Goal: Transaction & Acquisition: Subscribe to service/newsletter

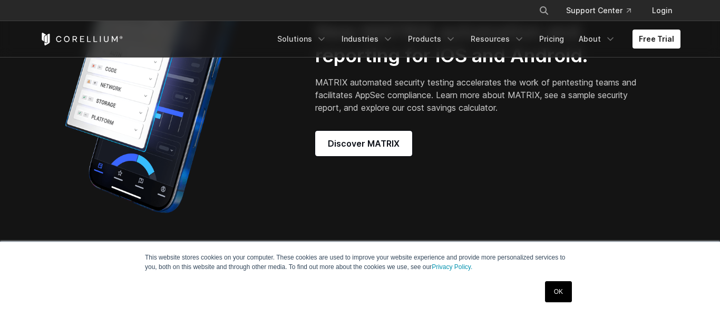
scroll to position [883, 0]
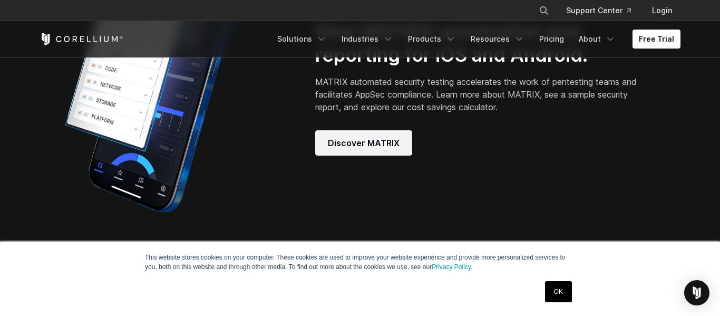
click at [373, 146] on span "Discover MATRIX" at bounding box center [364, 143] width 72 height 13
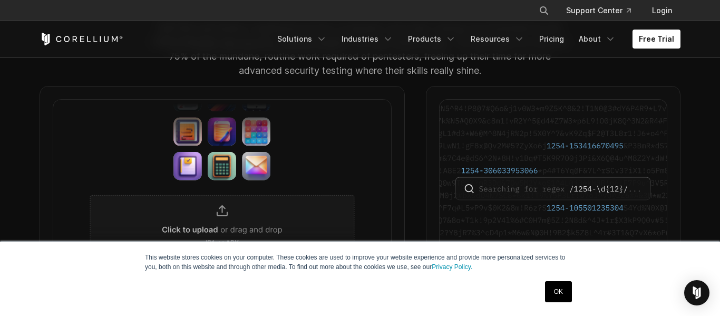
scroll to position [918, 0]
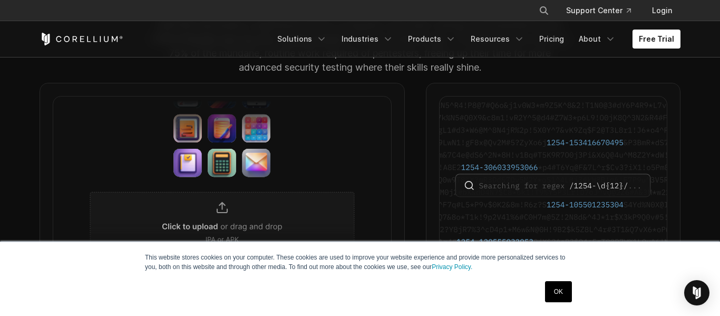
click at [245, 181] on img at bounding box center [222, 181] width 339 height 171
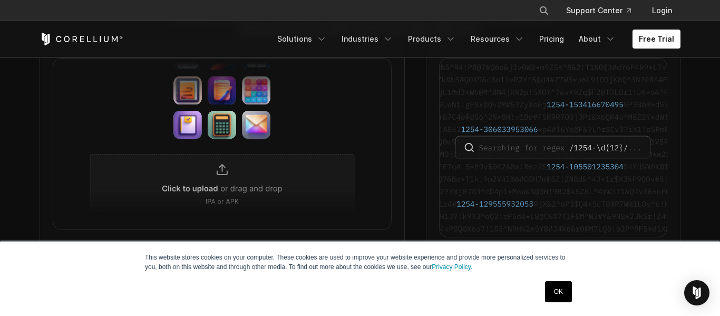
scroll to position [963, 0]
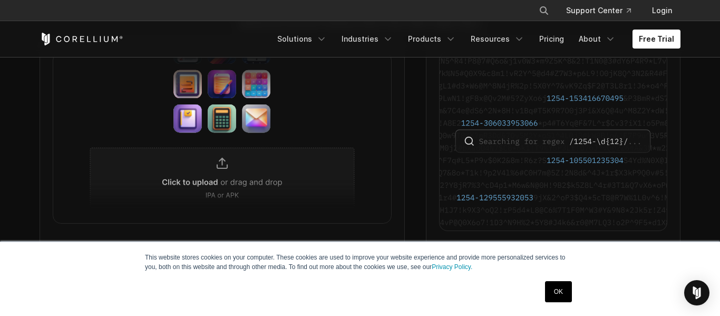
click at [212, 184] on img at bounding box center [222, 137] width 339 height 171
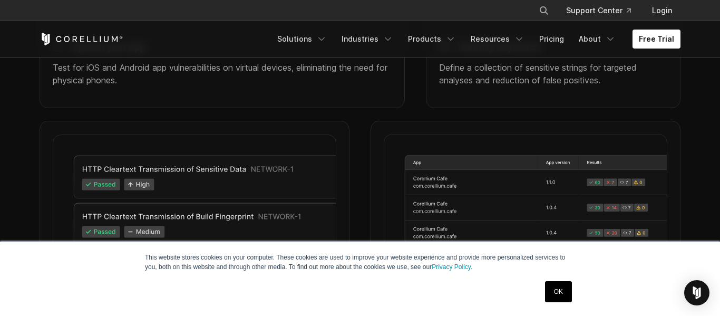
scroll to position [1163, 0]
click at [201, 86] on p "Test for iOS and Android app vulnerabilities on virtual devices, eliminating th…" at bounding box center [222, 73] width 339 height 25
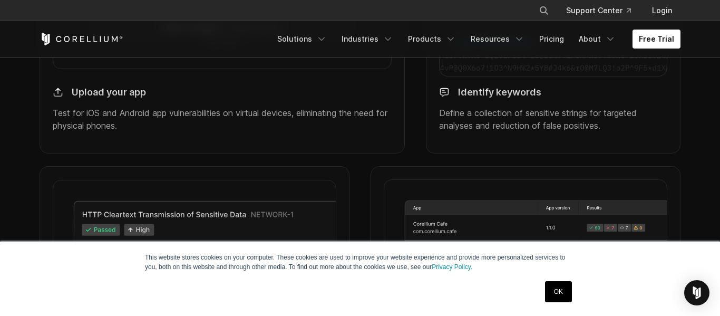
scroll to position [1108, 0]
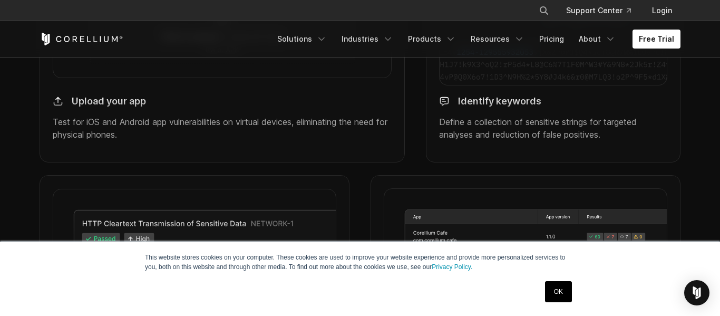
click at [97, 108] on h4 "Upload your app" at bounding box center [109, 101] width 74 height 12
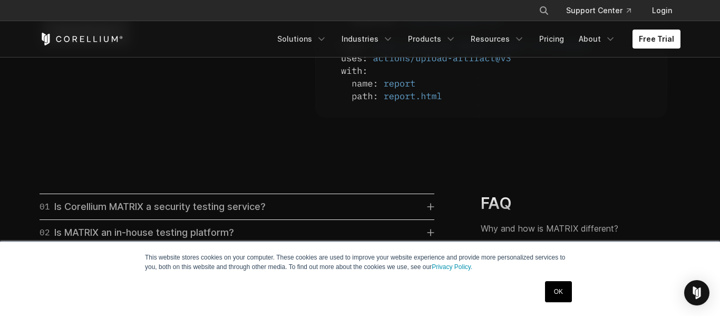
scroll to position [2905, 0]
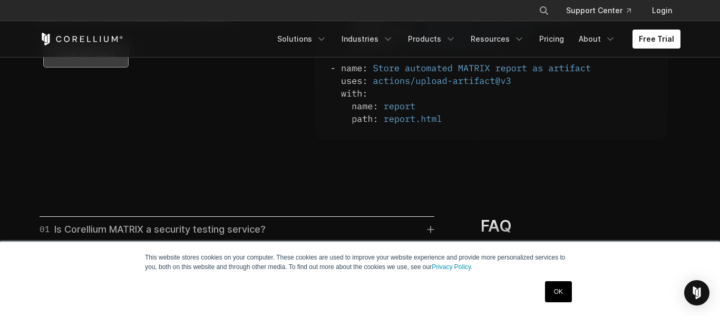
click at [91, 61] on span "View API docs" at bounding box center [85, 54] width 59 height 13
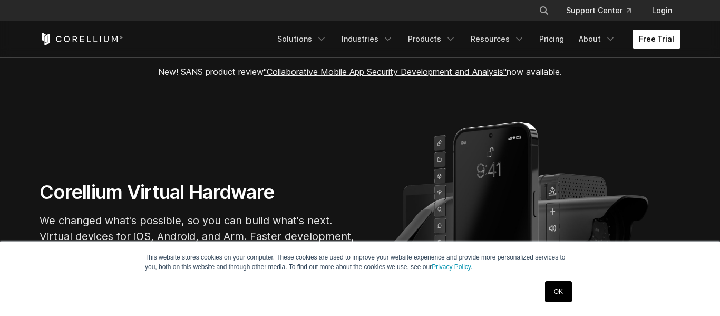
click at [665, 40] on link "Free Trial" at bounding box center [657, 39] width 48 height 19
